Goal: Check status: Check status

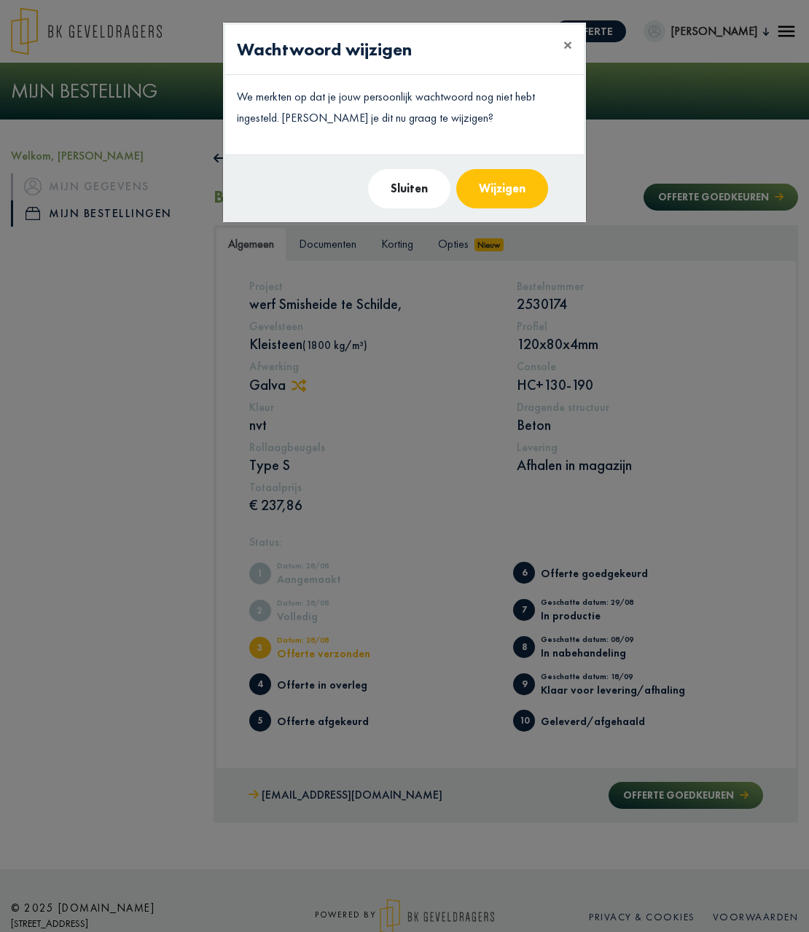
click at [419, 188] on button "Sluiten" at bounding box center [409, 188] width 82 height 39
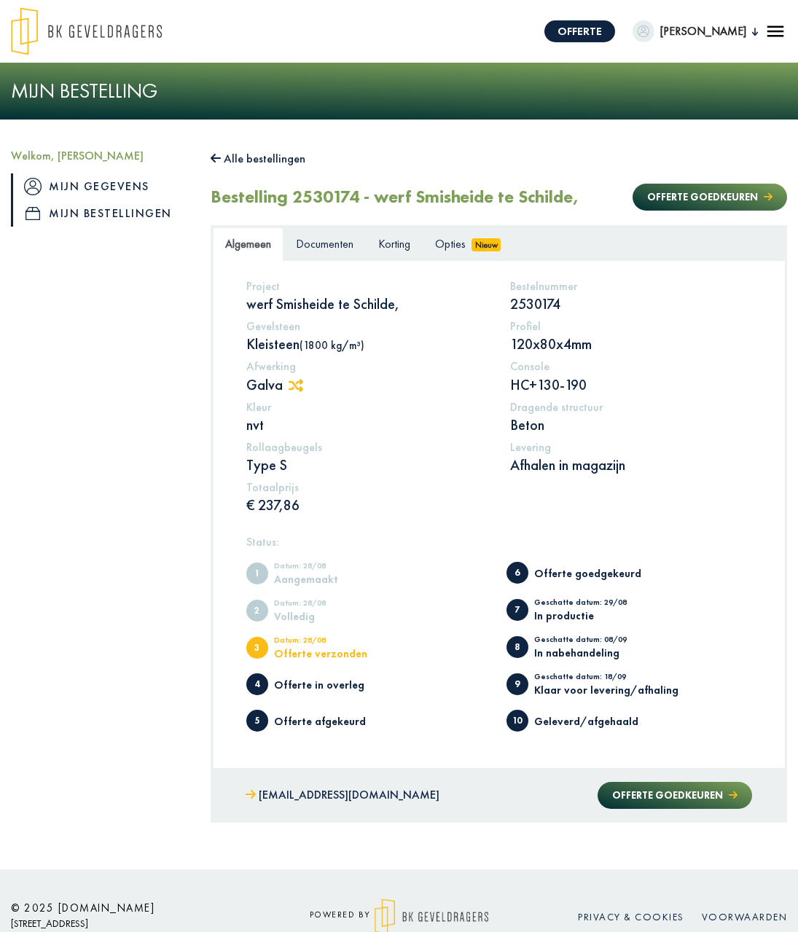
click at [109, 184] on link "Mijn gegevens" at bounding box center [100, 187] width 178 height 27
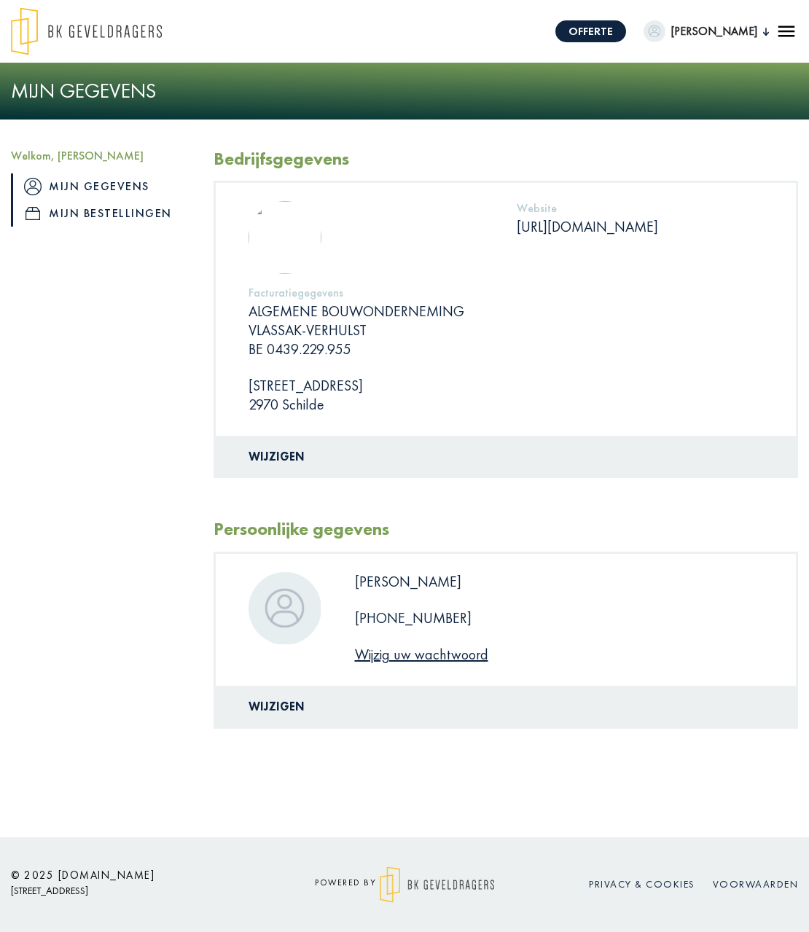
click at [79, 213] on link "Mijn bestellingen" at bounding box center [101, 213] width 181 height 27
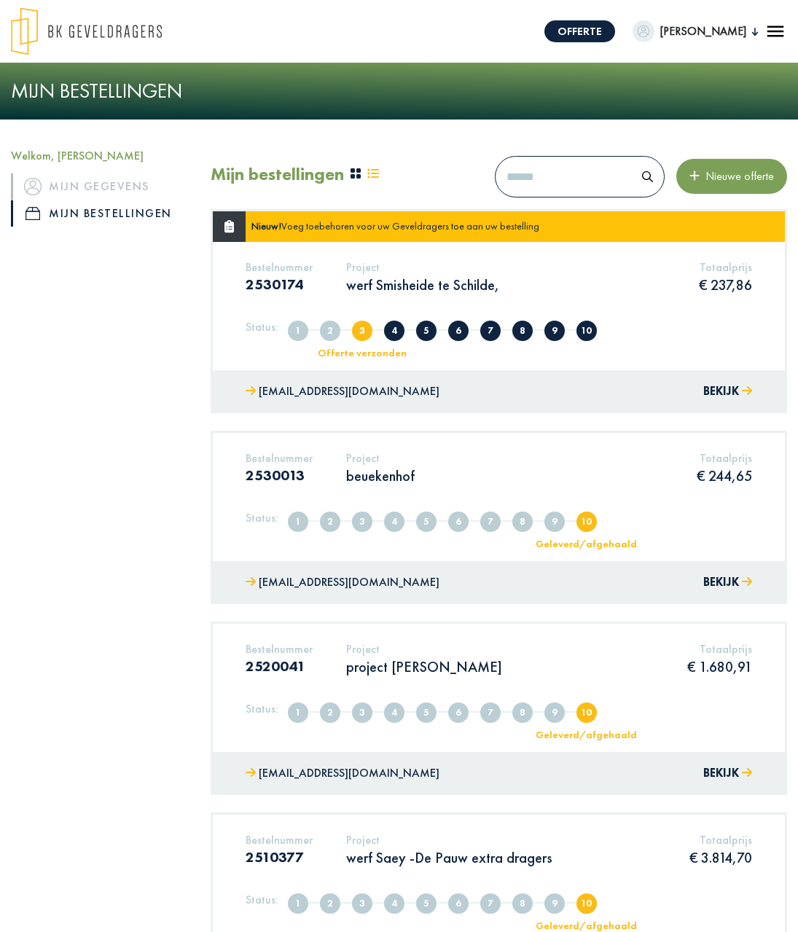
click at [328, 335] on span "2" at bounding box center [330, 331] width 20 height 20
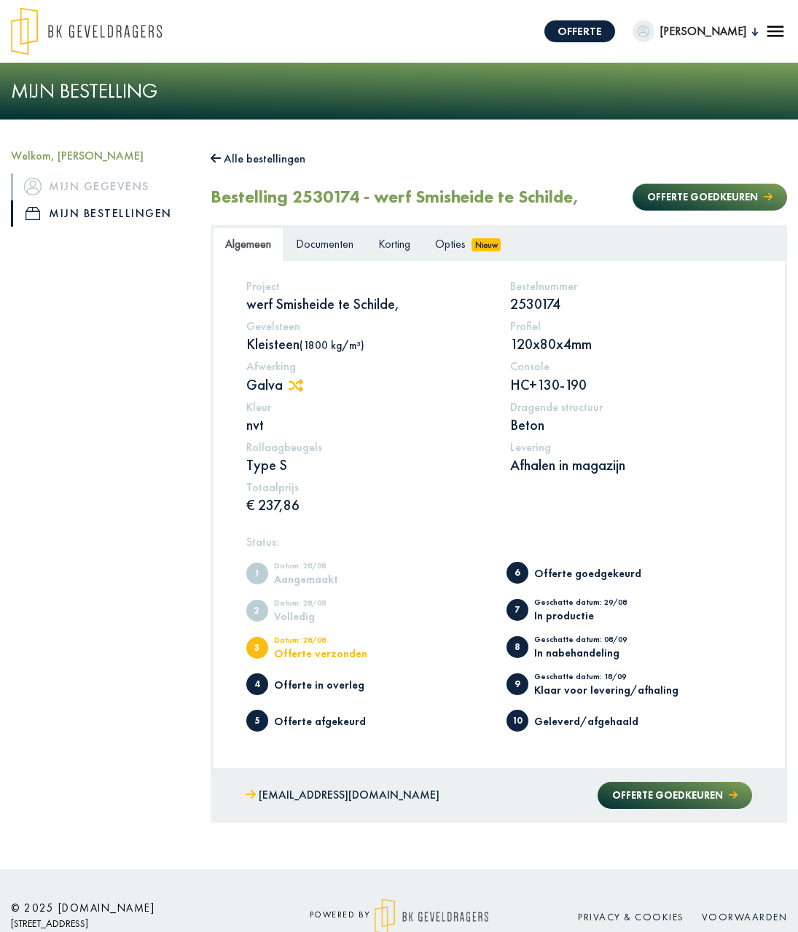
click at [216, 161] on icon at bounding box center [216, 158] width 10 height 12
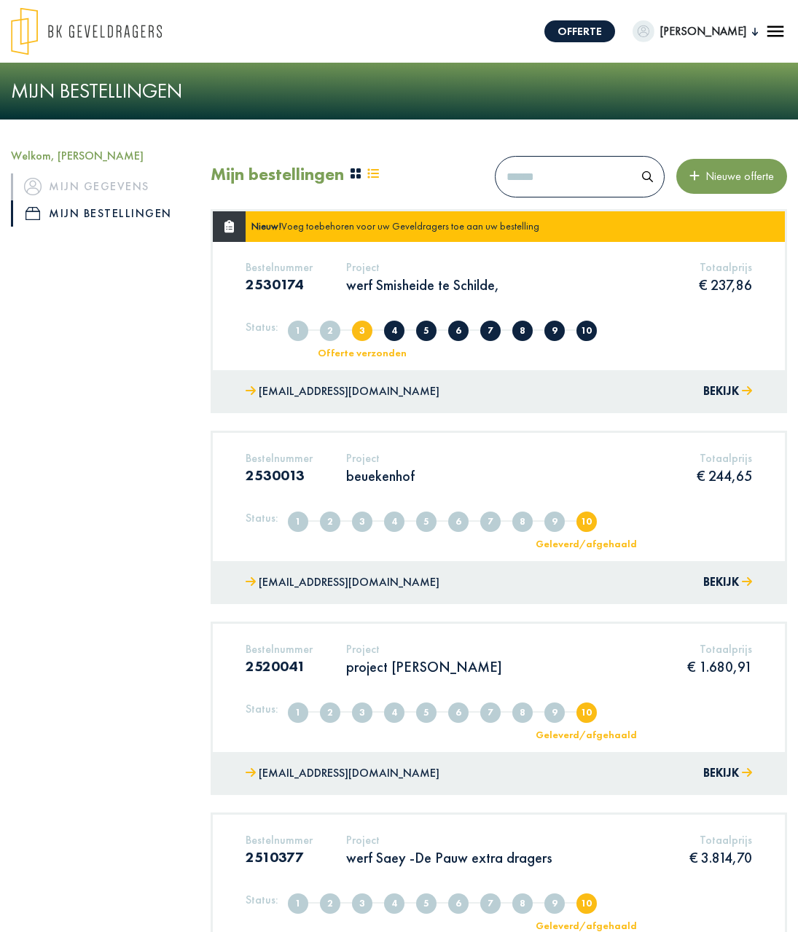
click at [301, 333] on span "1" at bounding box center [298, 331] width 20 height 20
